Goal: Complete application form

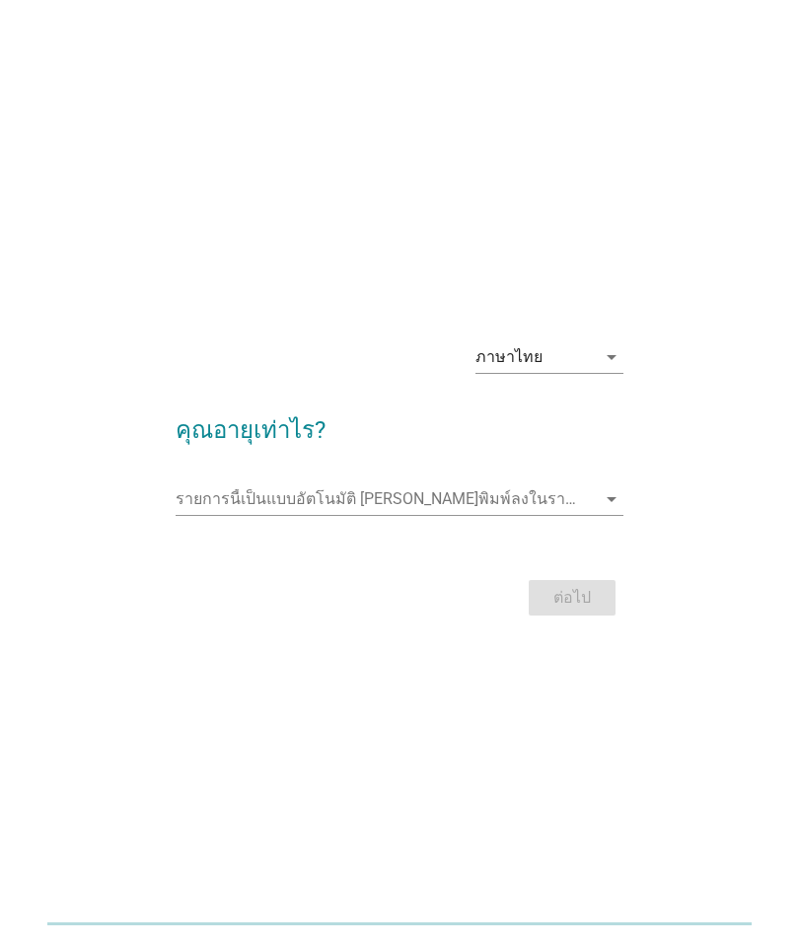
click at [489, 498] on input "รายการนี้เป็นแบบอัตโนมัติ คุณสามารถพิมพ์ลงในรายการนี้" at bounding box center [386, 500] width 421 height 32
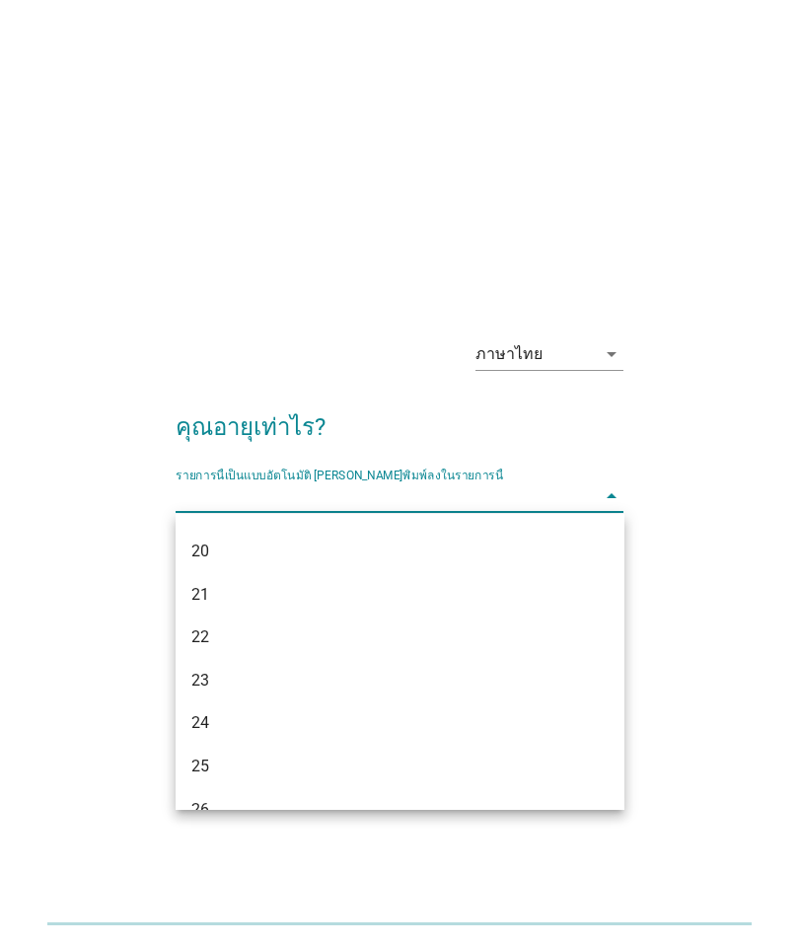
scroll to position [80, 0]
click at [263, 557] on div "20" at bounding box center [382, 550] width 383 height 24
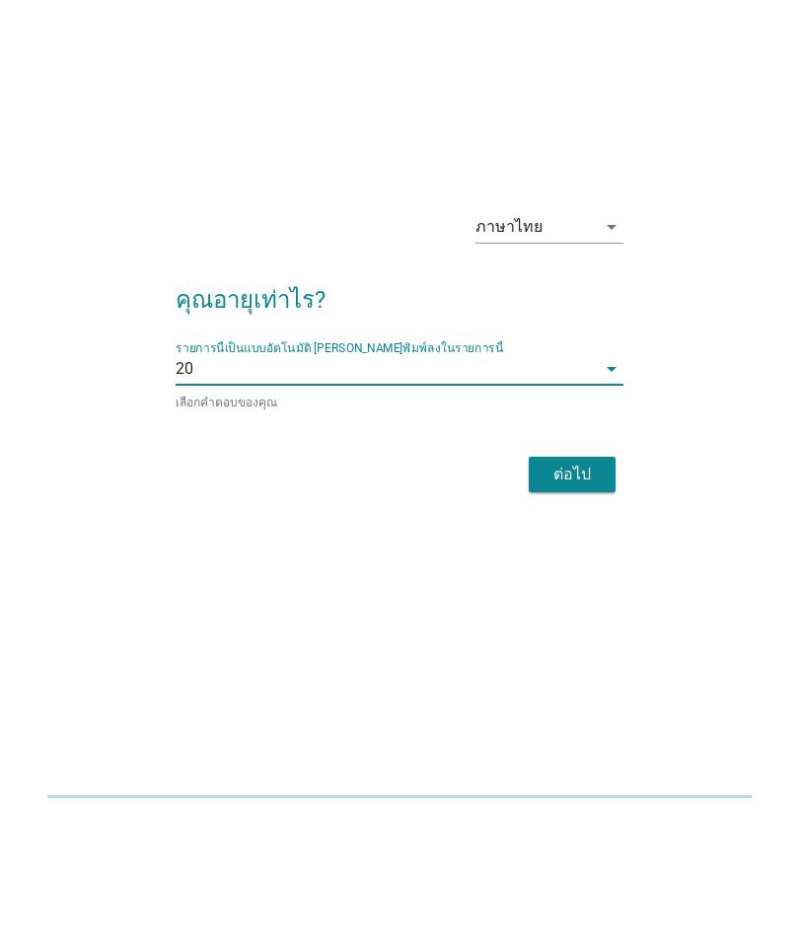
click at [582, 590] on div "ต่อไป" at bounding box center [572, 602] width 55 height 24
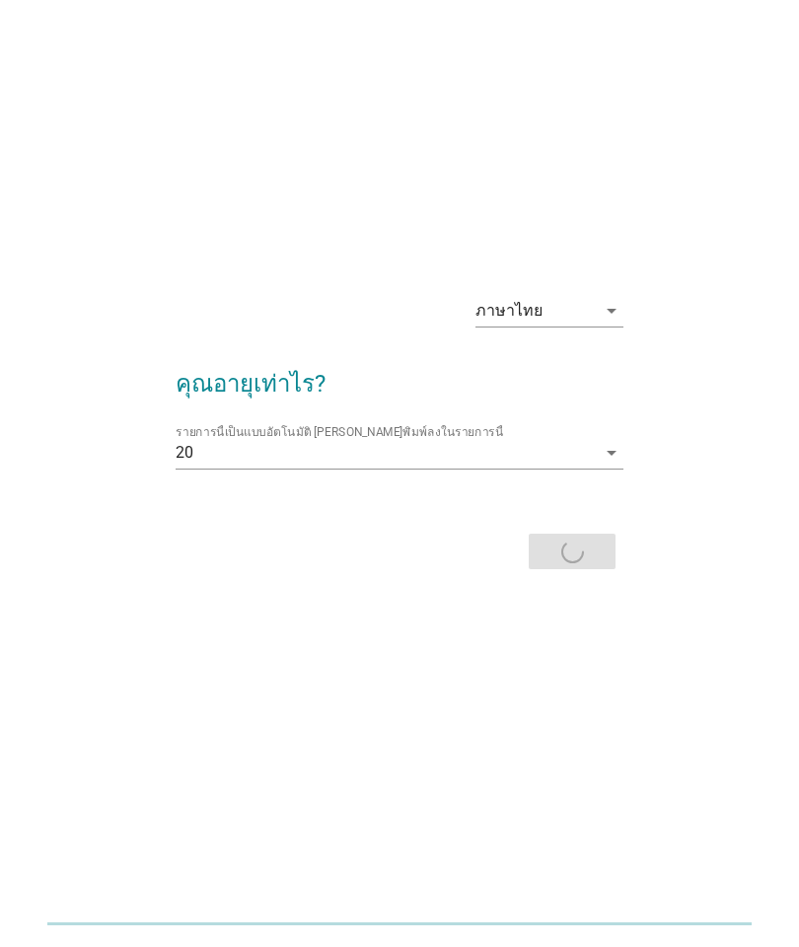
scroll to position [0, 0]
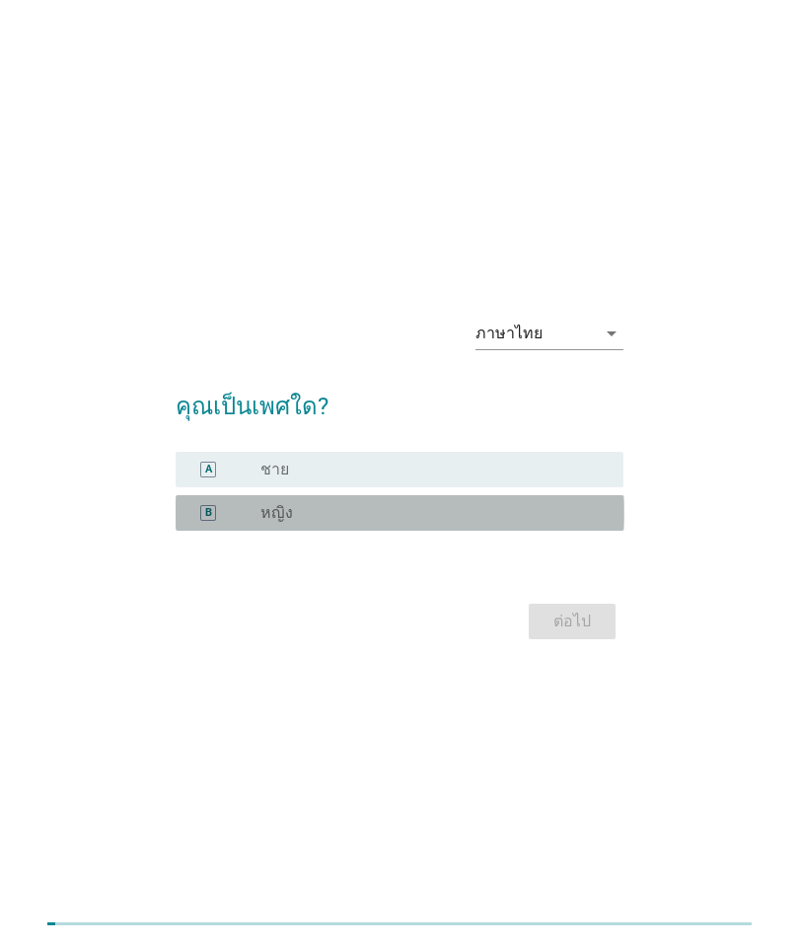
click at [523, 516] on div "radio_button_unchecked หญิง" at bounding box center [426, 513] width 332 height 20
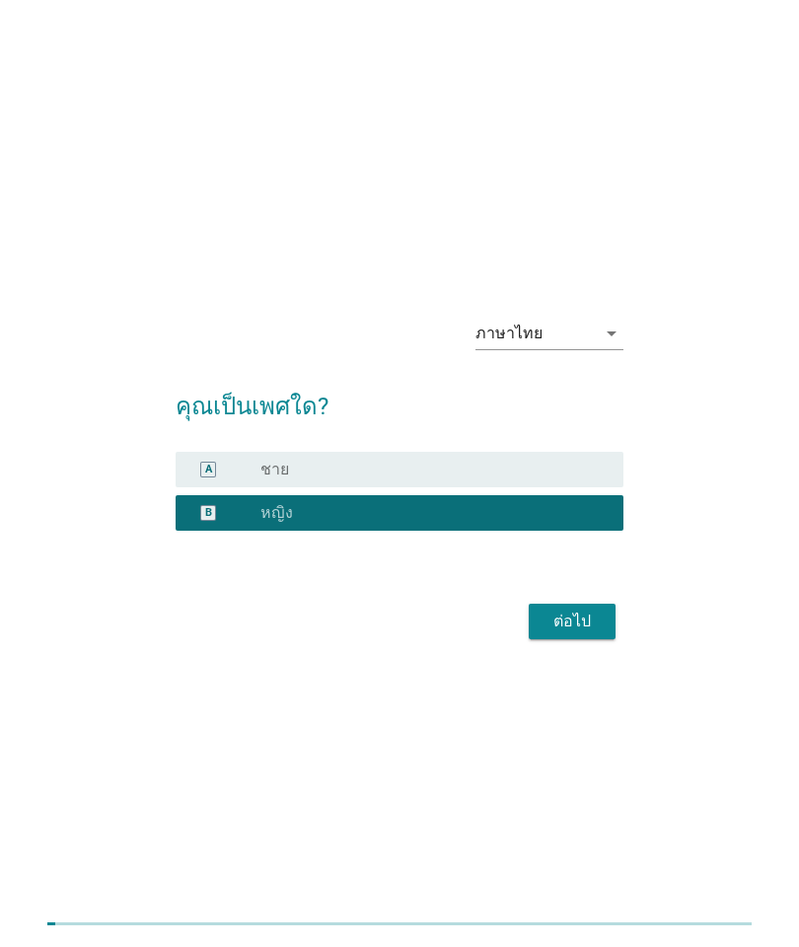
click at [599, 626] on div "ต่อไป" at bounding box center [572, 622] width 55 height 24
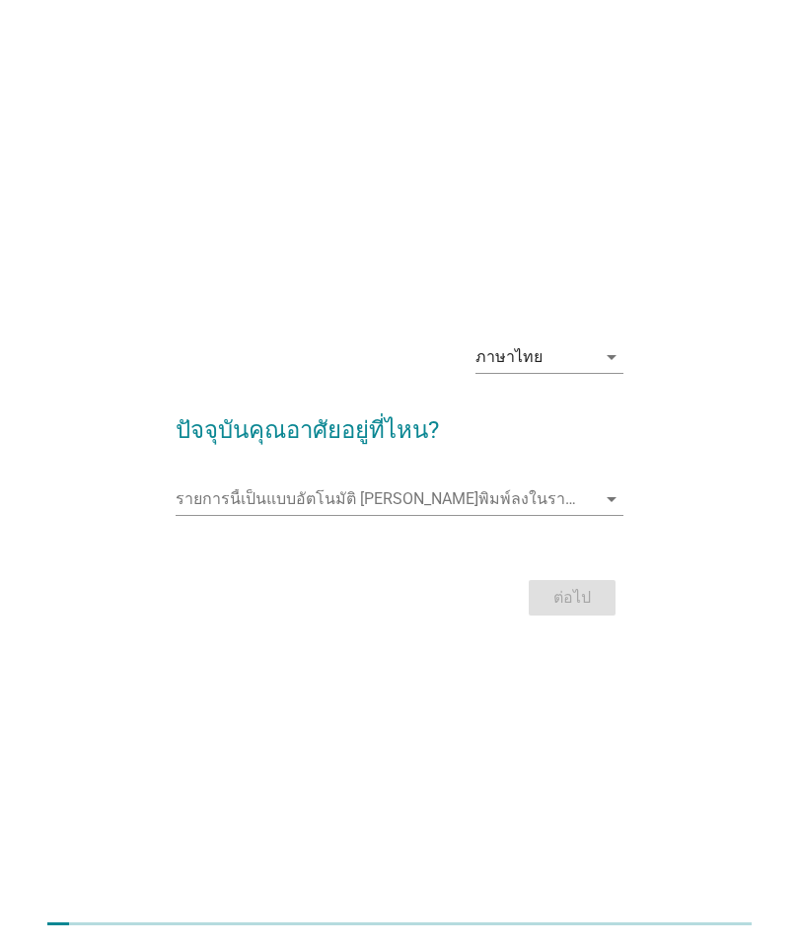
click at [609, 495] on icon "arrow_drop_down" at bounding box center [612, 499] width 24 height 24
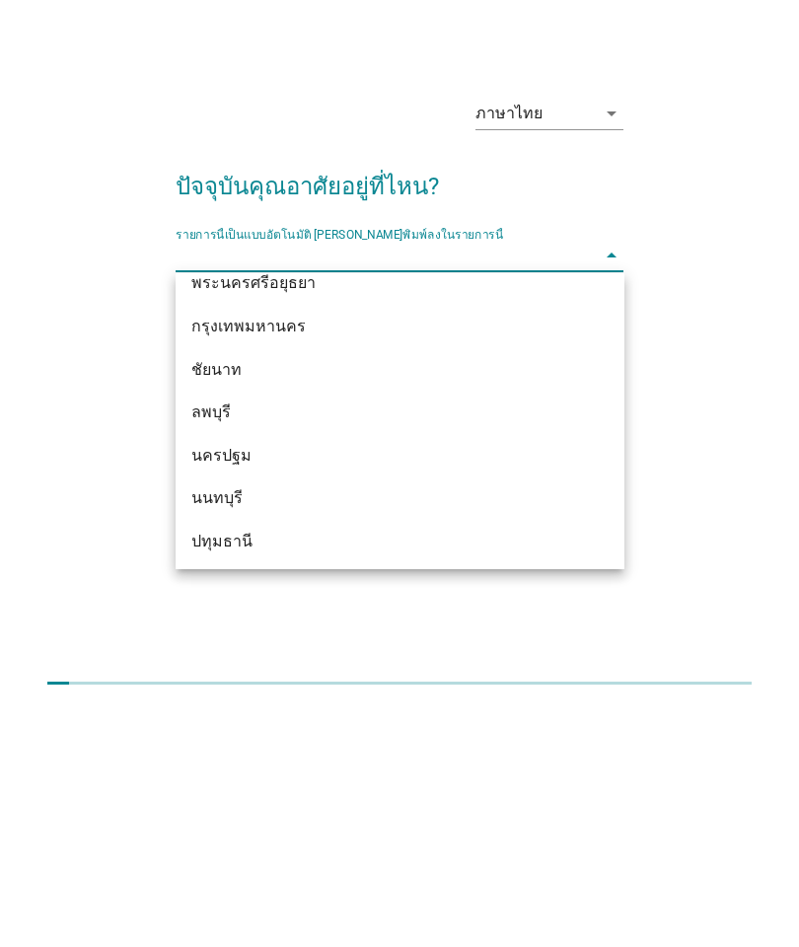
scroll to position [1653, 0]
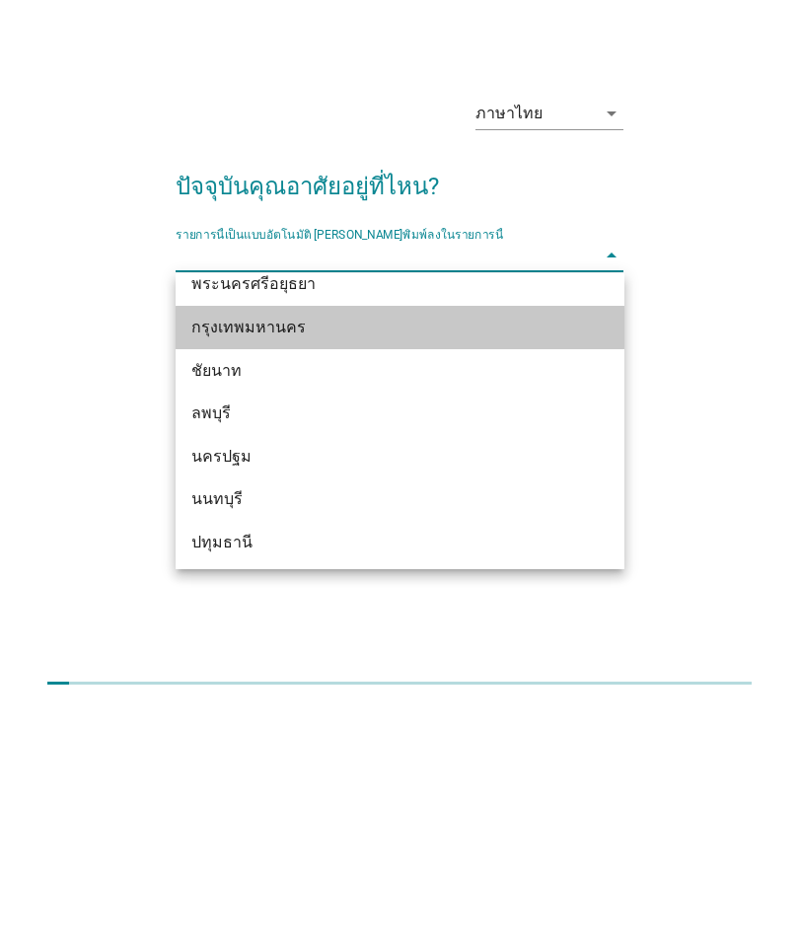
click at [422, 557] on div "กรุงเทพมหานคร" at bounding box center [382, 569] width 383 height 24
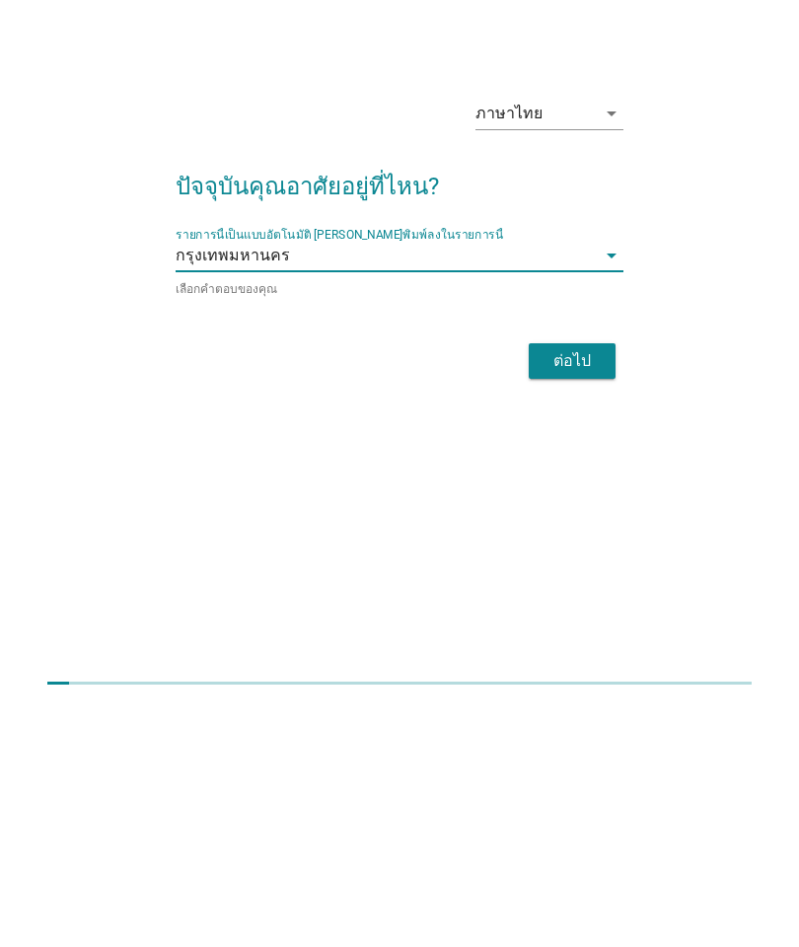
click at [592, 590] on div "ต่อไป" at bounding box center [572, 602] width 55 height 24
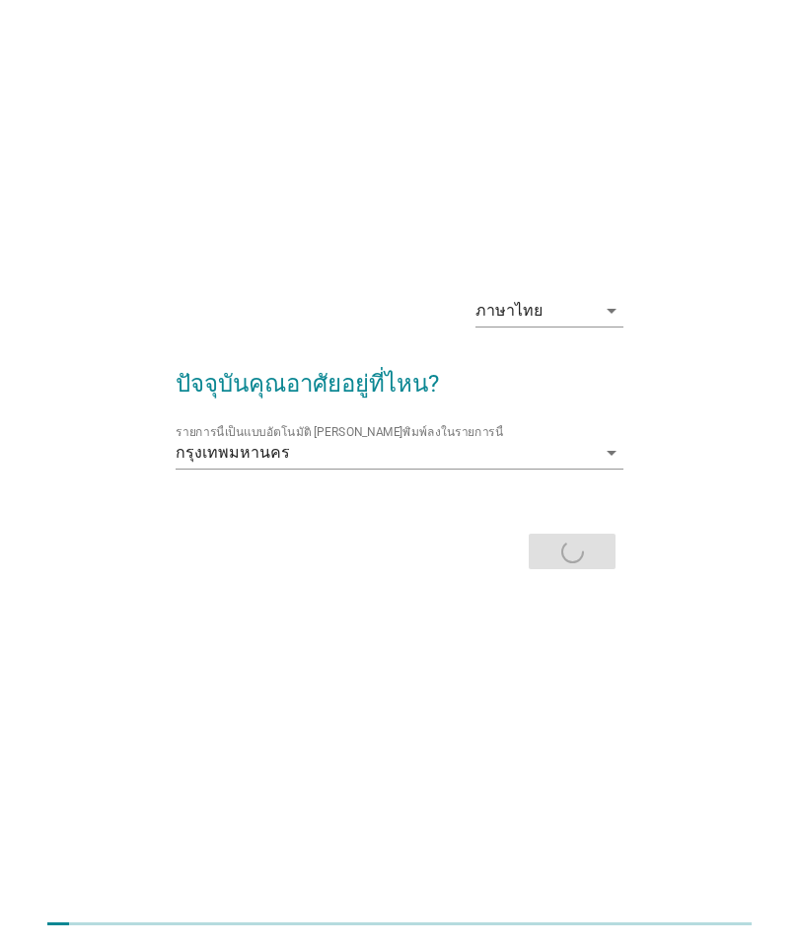
scroll to position [0, 0]
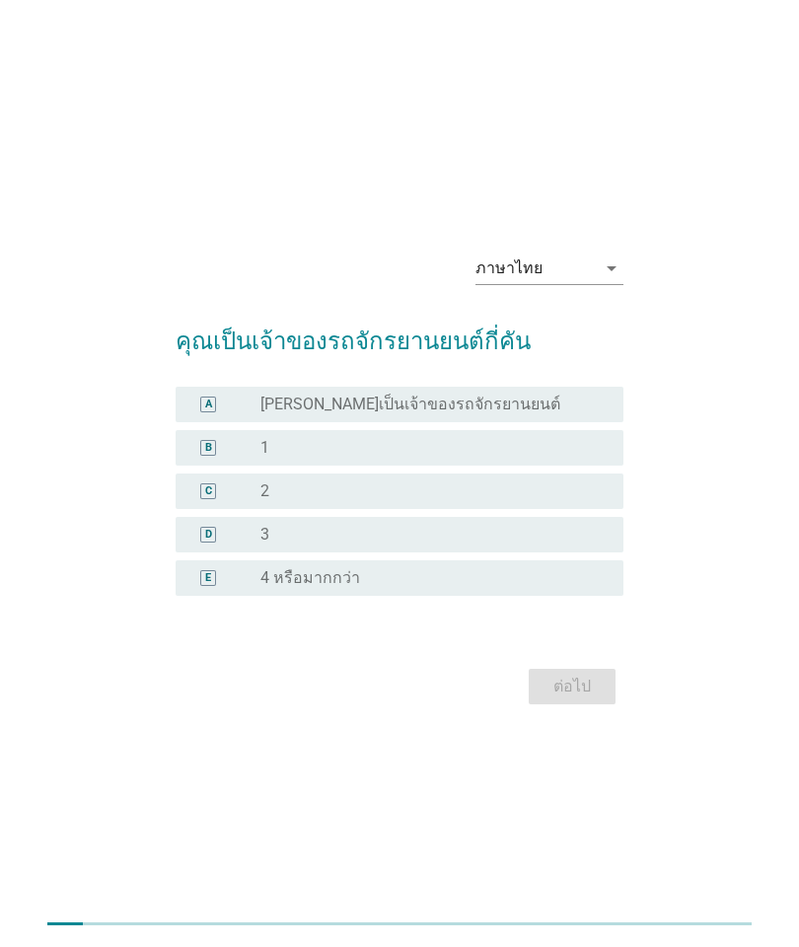
click at [542, 448] on div "radio_button_unchecked 1" at bounding box center [426, 448] width 332 height 20
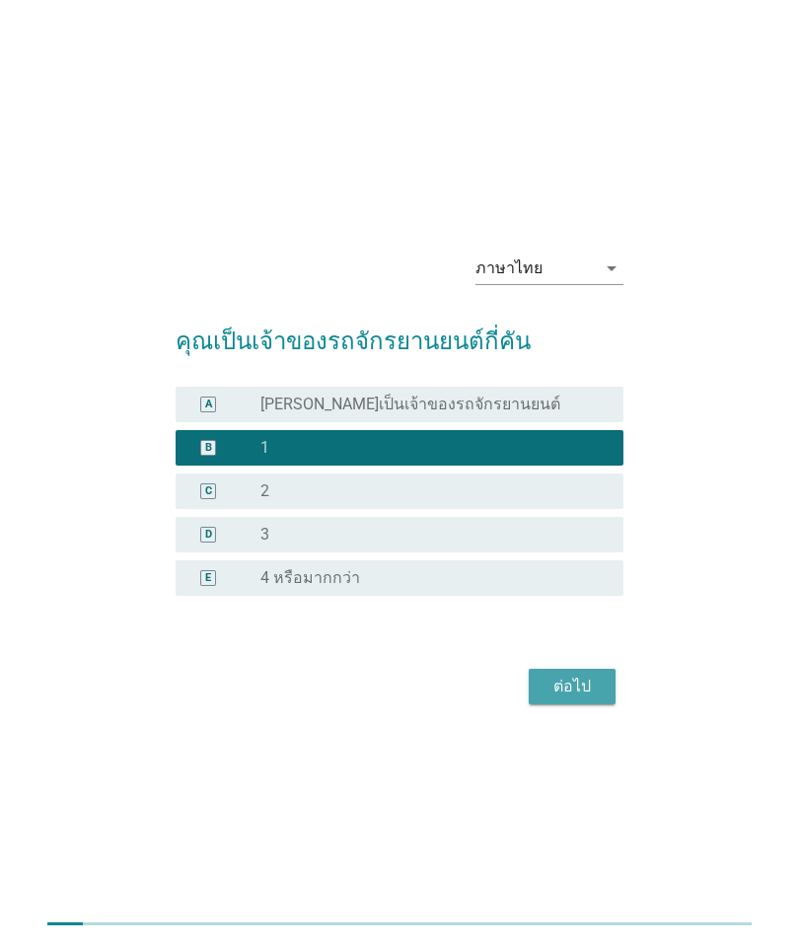
click at [597, 684] on div "ต่อไป" at bounding box center [572, 687] width 55 height 24
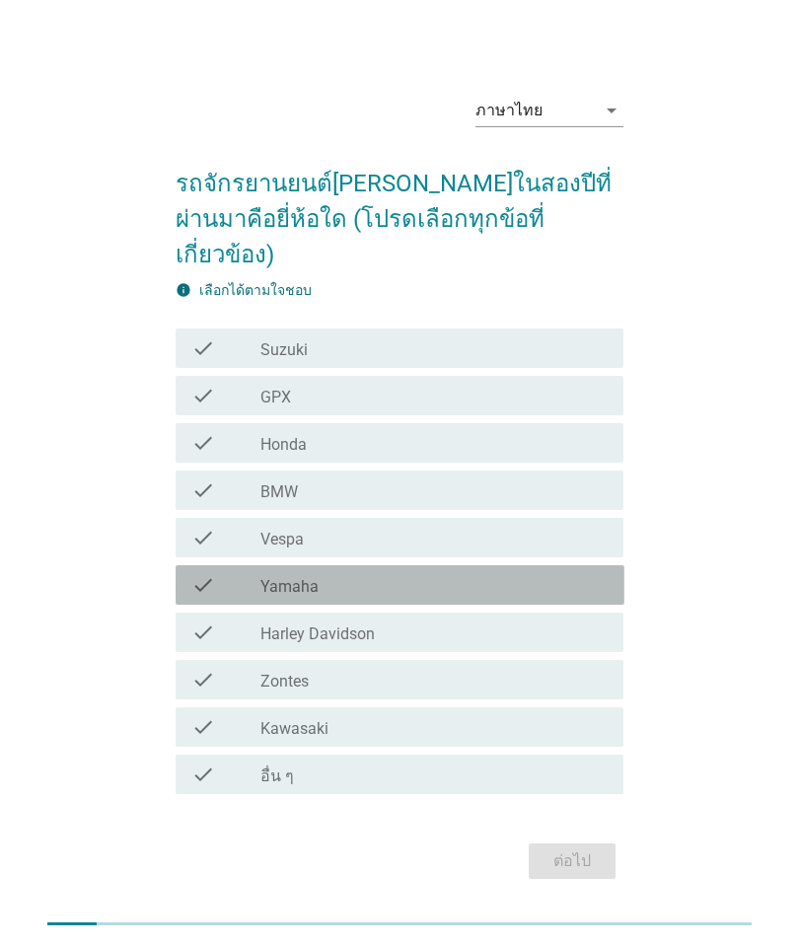
click at [233, 573] on div "check" at bounding box center [225, 585] width 69 height 24
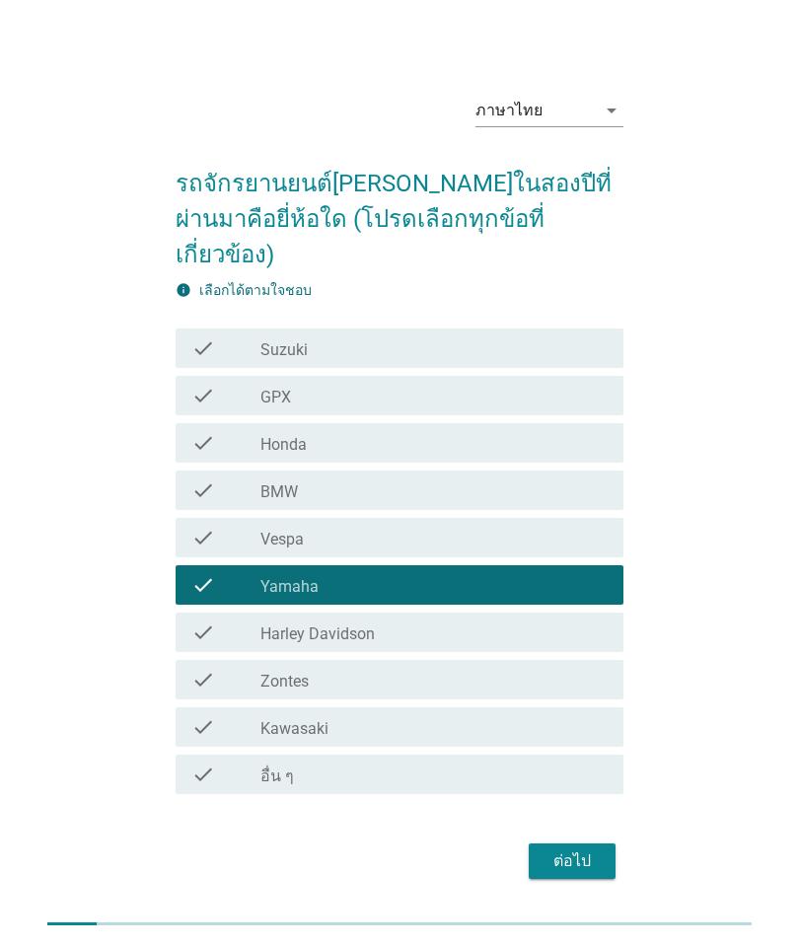
click at [570, 850] on div "ต่อไป" at bounding box center [572, 862] width 55 height 24
